Goal: Task Accomplishment & Management: Use online tool/utility

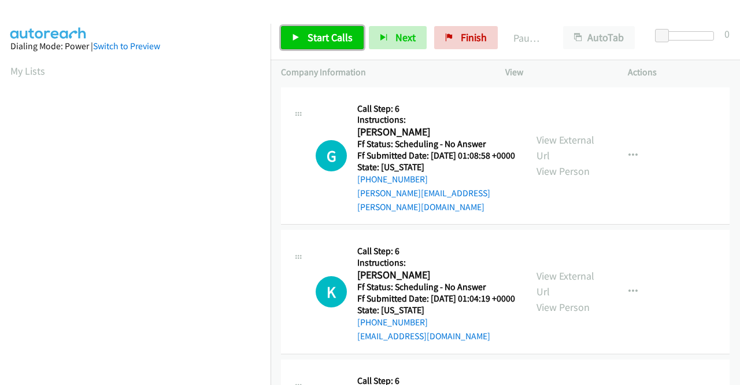
click at [330, 33] on span "Start Calls" at bounding box center [330, 37] width 45 height 13
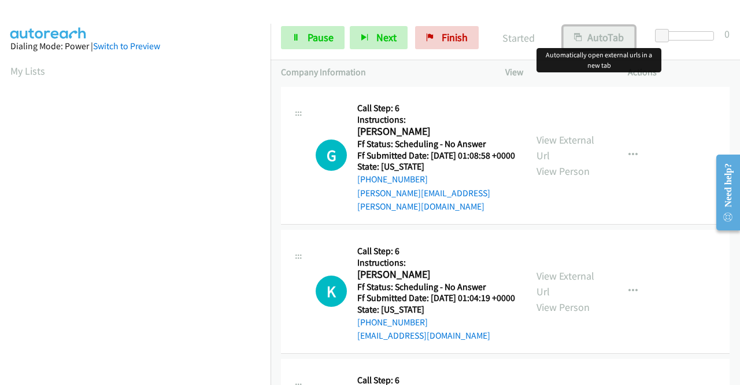
click at [612, 39] on button "AutoTab" at bounding box center [599, 37] width 72 height 23
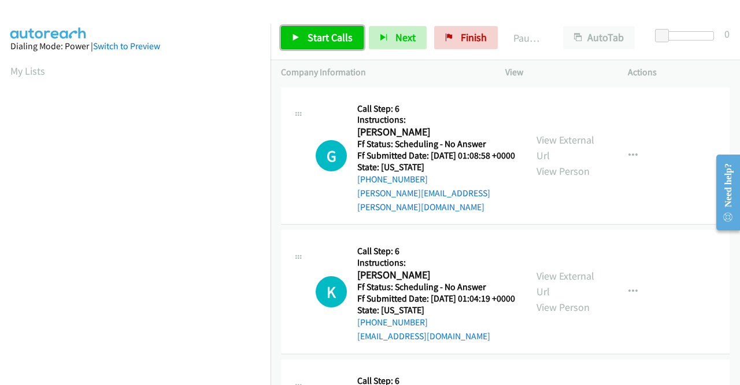
click at [311, 40] on span "Start Calls" at bounding box center [330, 37] width 45 height 13
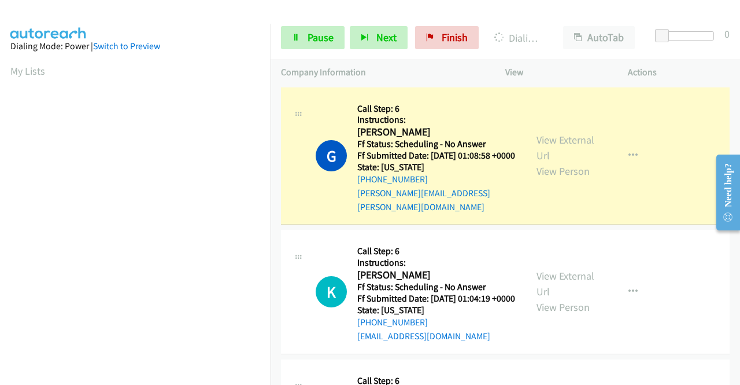
scroll to position [231, 0]
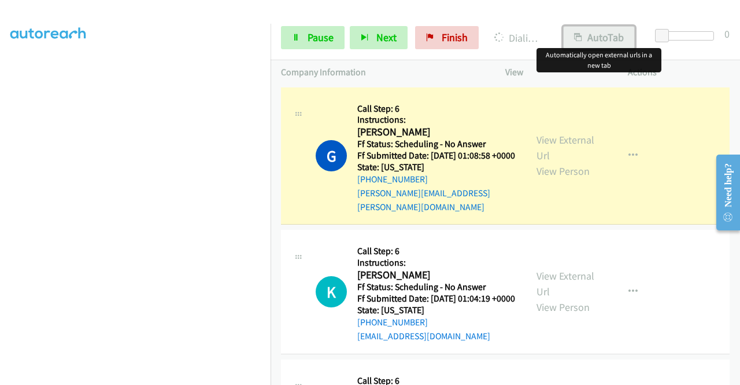
click at [579, 38] on icon "button" at bounding box center [578, 38] width 8 height 8
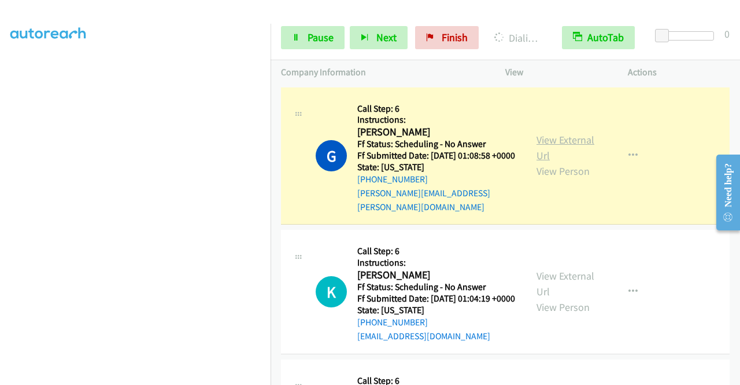
click at [545, 152] on link "View External Url" at bounding box center [566, 147] width 58 height 29
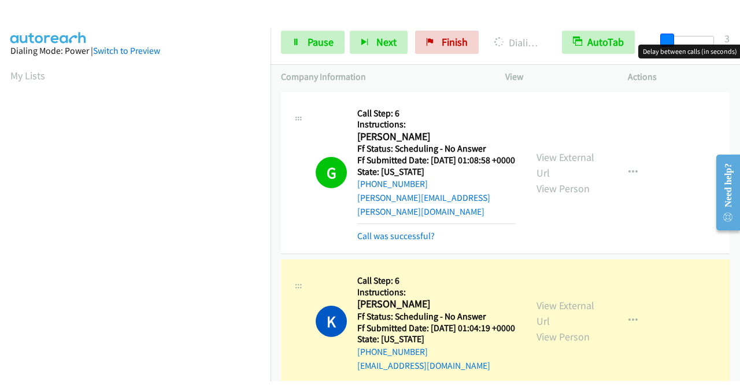
scroll to position [264, 0]
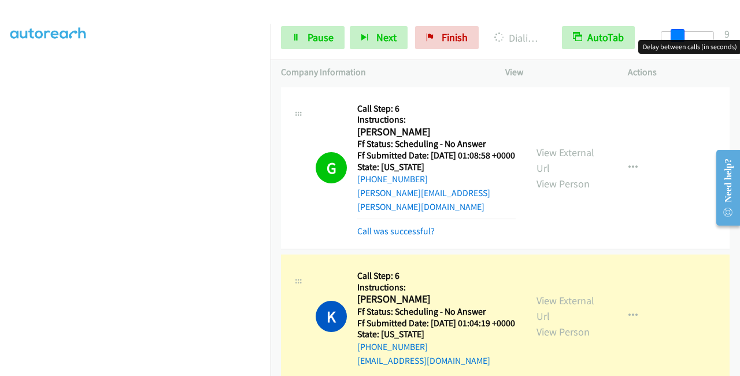
drag, startPoint x: 660, startPoint y: 35, endPoint x: 676, endPoint y: 36, distance: 15.7
click at [676, 36] on span at bounding box center [678, 36] width 14 height 14
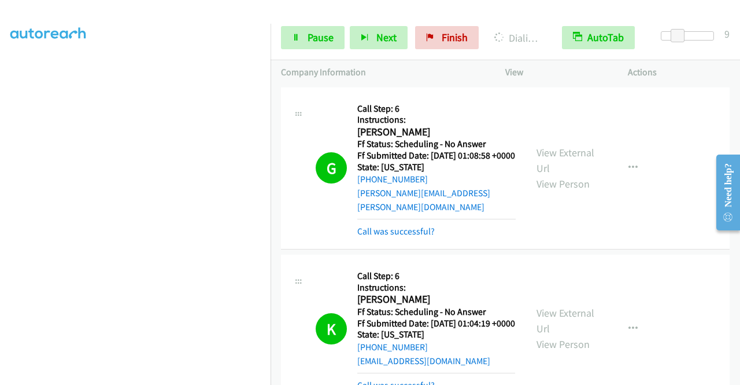
scroll to position [206, 0]
click at [296, 35] on icon at bounding box center [296, 38] width 8 height 8
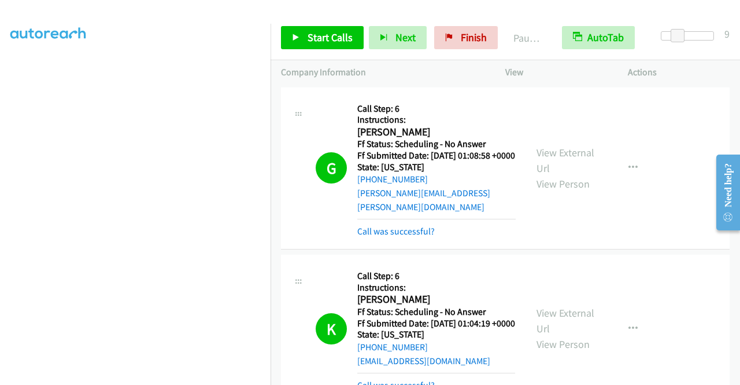
scroll to position [264, 0]
click at [308, 34] on span "Start Calls" at bounding box center [330, 37] width 45 height 13
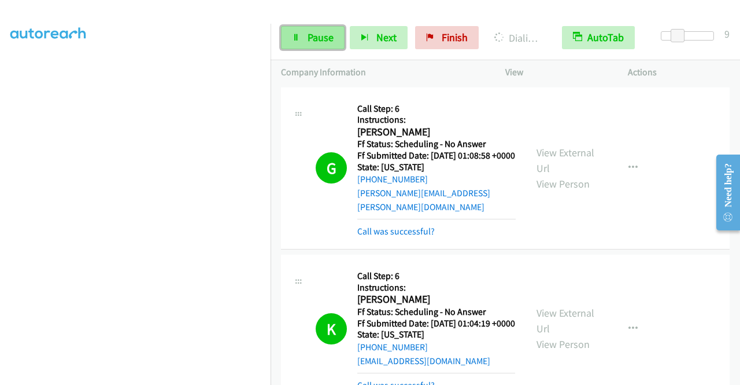
click at [312, 41] on span "Pause" at bounding box center [321, 37] width 26 height 13
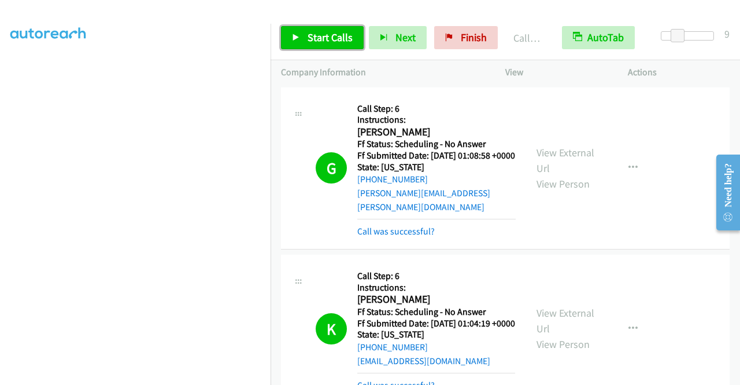
click at [331, 32] on span "Start Calls" at bounding box center [330, 37] width 45 height 13
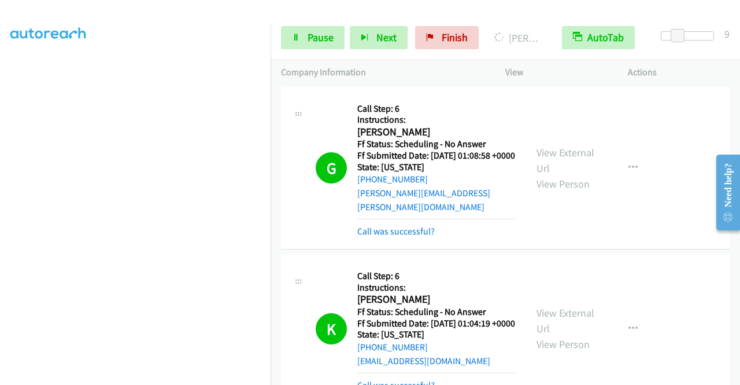
click at [140, 375] on section at bounding box center [135, 109] width 250 height 553
